Goal: Task Accomplishment & Management: Manage account settings

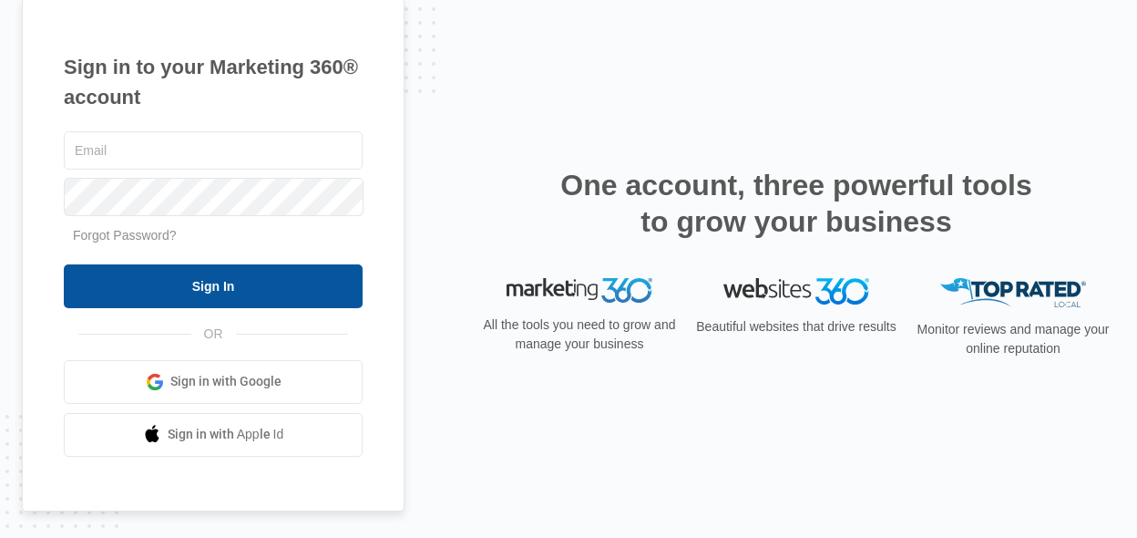
type input "2911contractorsllc@gmail.com"
click at [301, 295] on input "Sign In" at bounding box center [213, 286] width 299 height 44
